Goal: Navigation & Orientation: Understand site structure

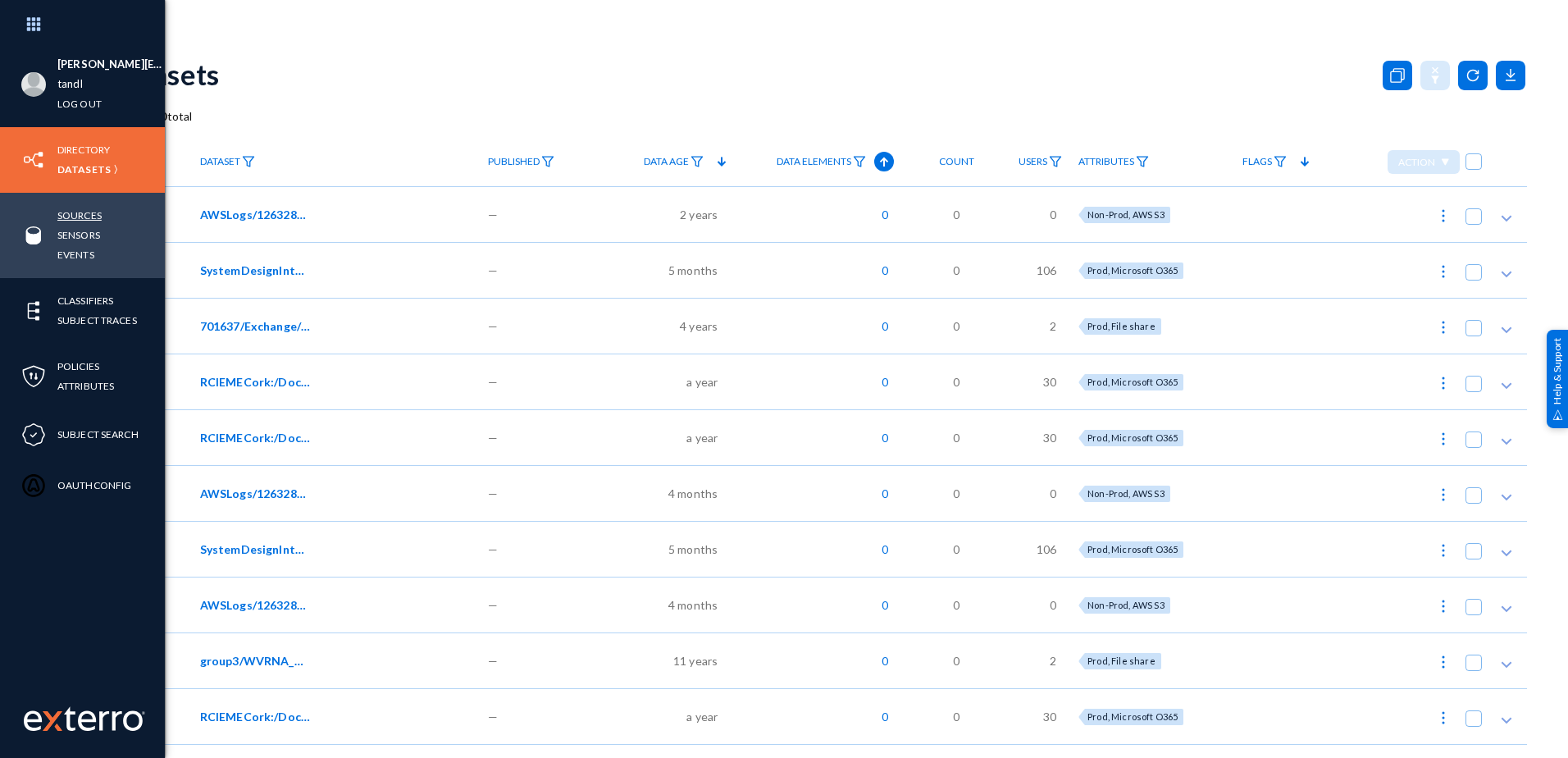
click at [88, 219] on link "Sources" at bounding box center [80, 215] width 44 height 19
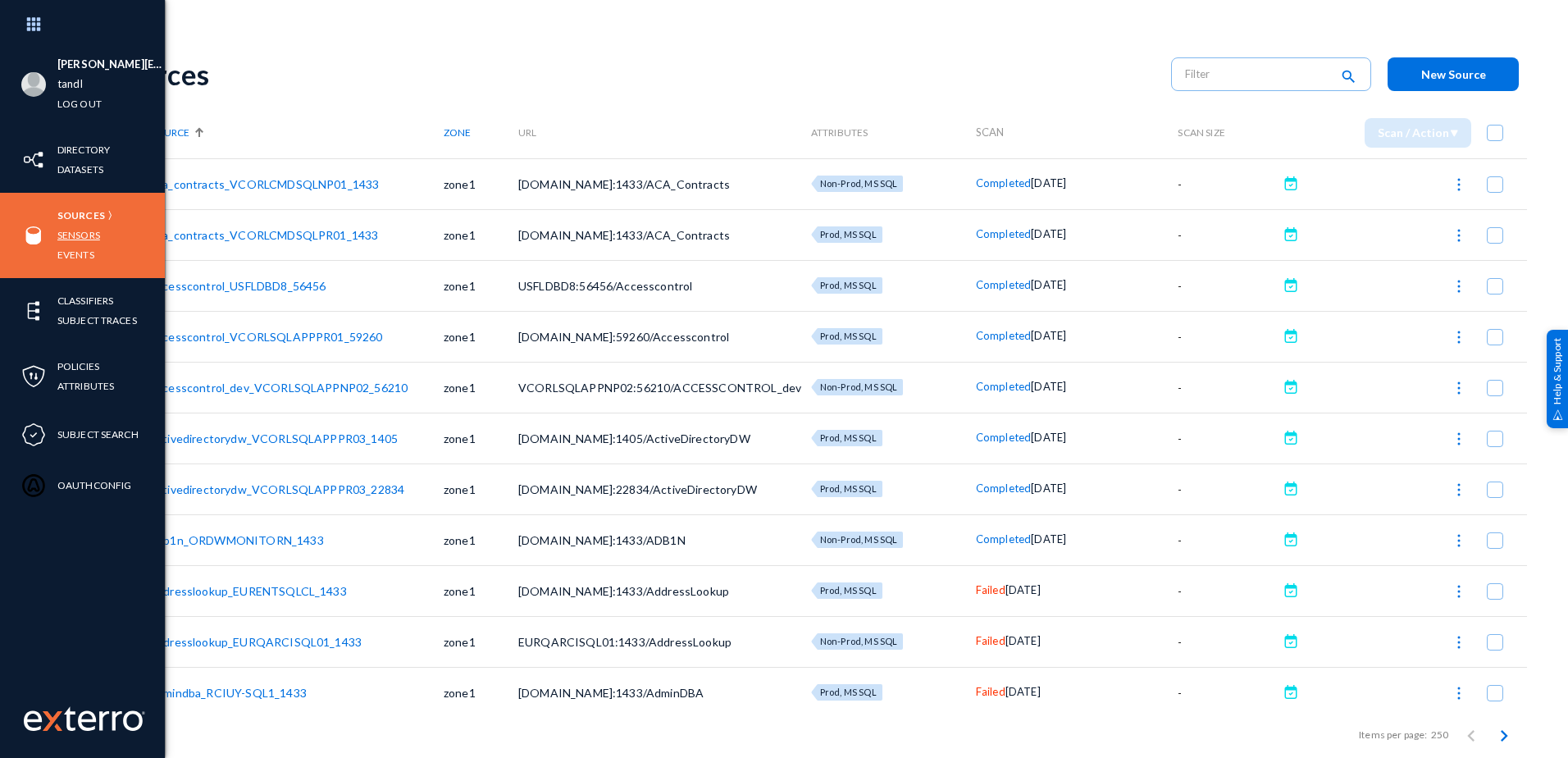
click at [78, 237] on link "Sensors" at bounding box center [79, 235] width 43 height 19
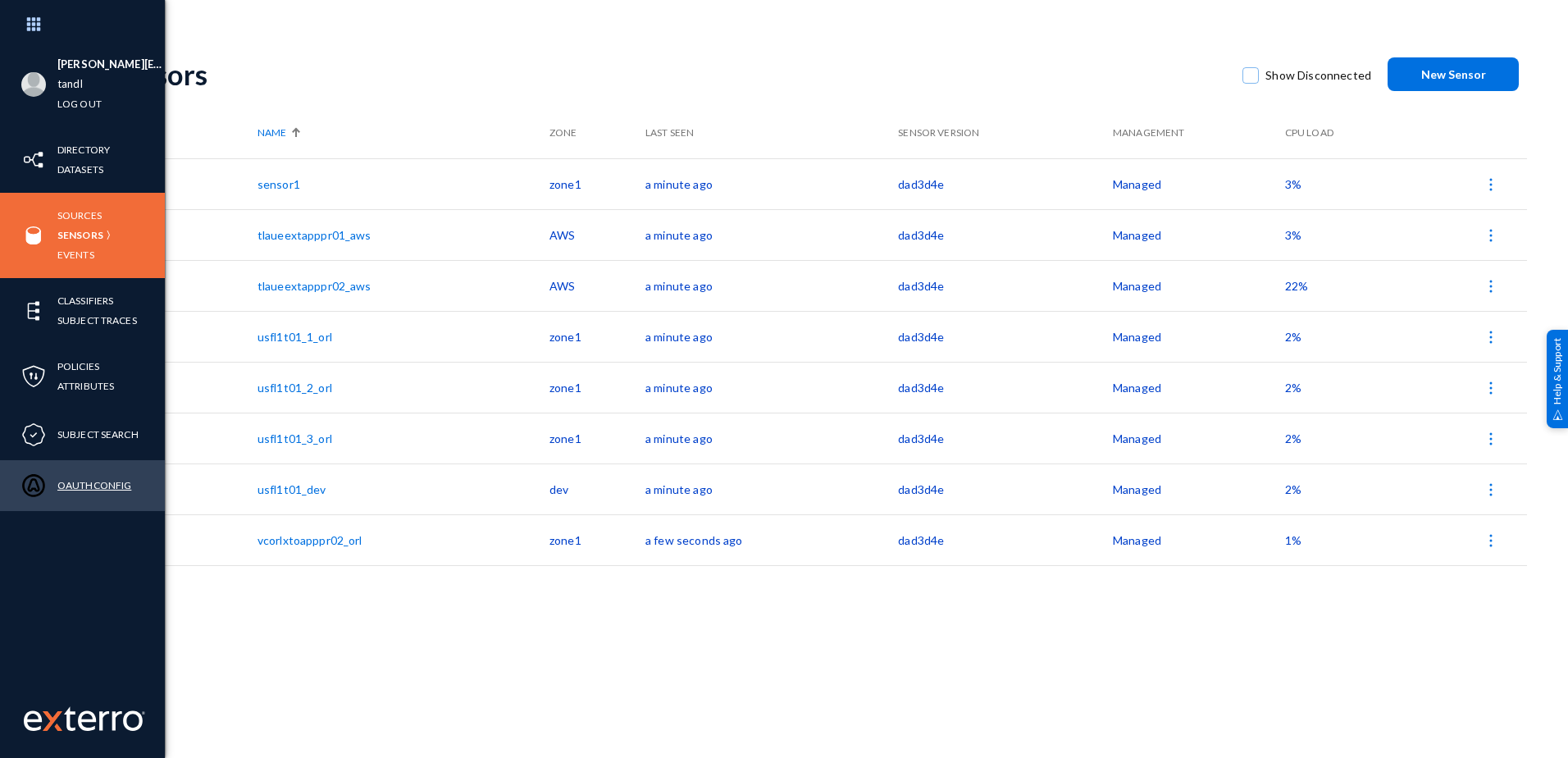
click at [88, 486] on link "OAuthConfig" at bounding box center [95, 485] width 74 height 19
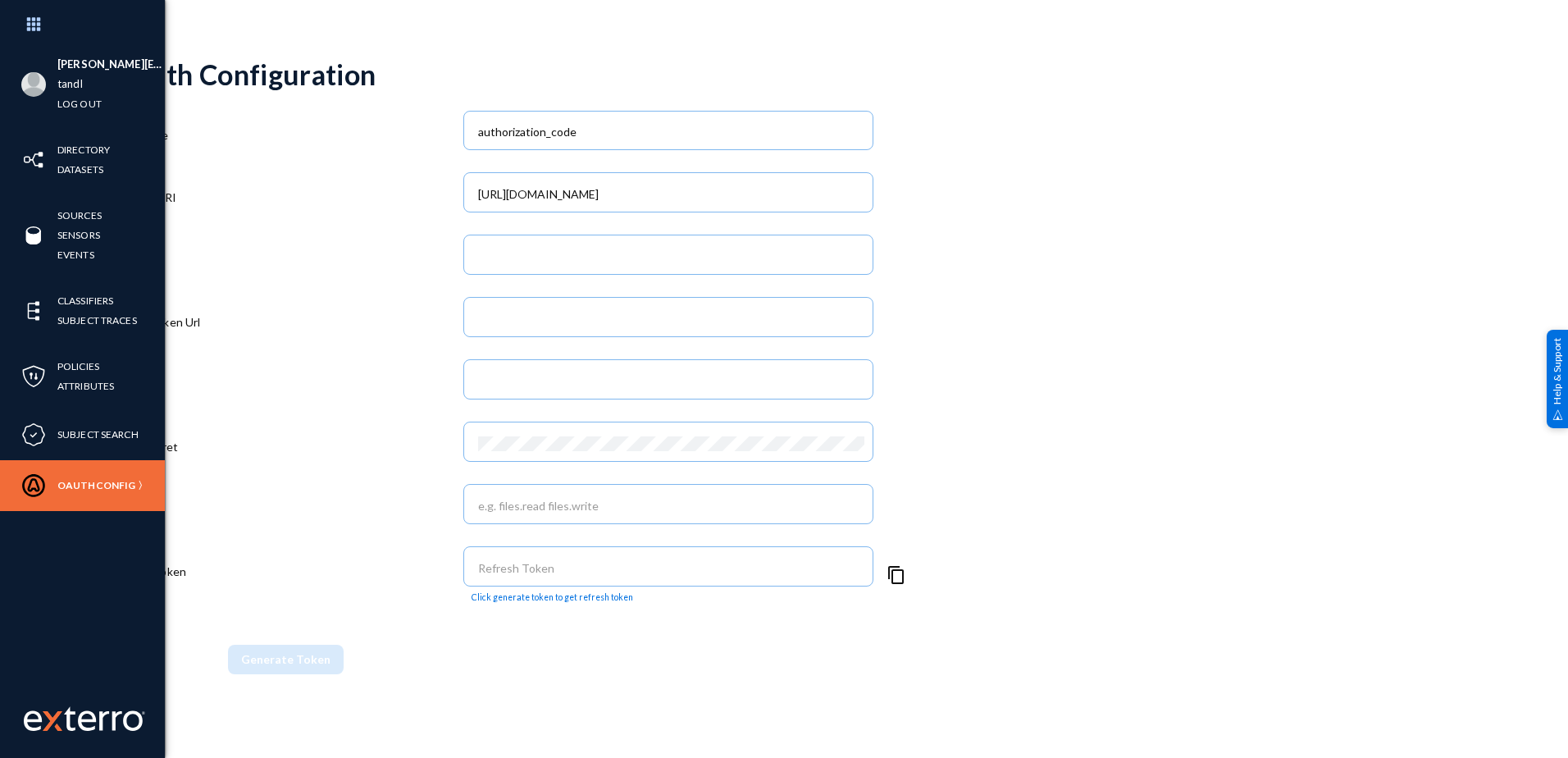
click at [48, 591] on div "[PERSON_NAME][EMAIL_ADDRESS][DOMAIN_NAME] tandl Log out Directory Datasets Sour…" at bounding box center [82, 379] width 165 height 758
click at [96, 91] on li "tandl" at bounding box center [112, 85] width 108 height 20
click at [89, 169] on link "Datasets" at bounding box center [81, 169] width 46 height 19
